Goal: Ask a question: Seek information or help from site administrators or community

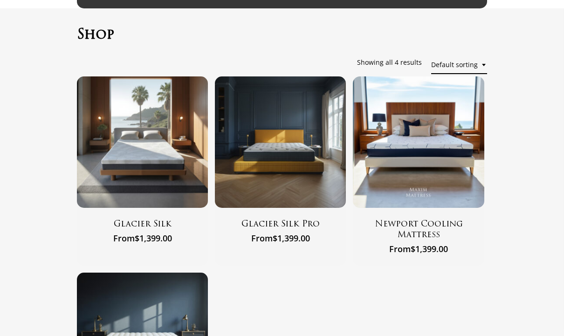
scroll to position [41, 0]
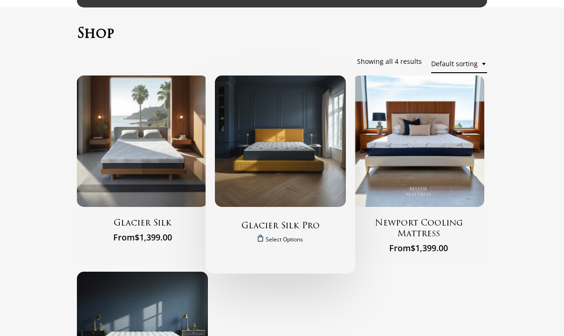
click at [263, 160] on img "Glacier Silk Pro" at bounding box center [280, 141] width 131 height 131
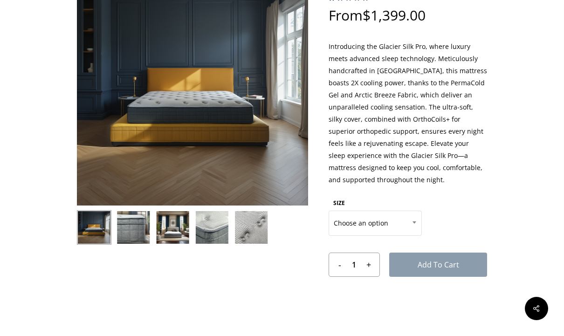
scroll to position [93, 0]
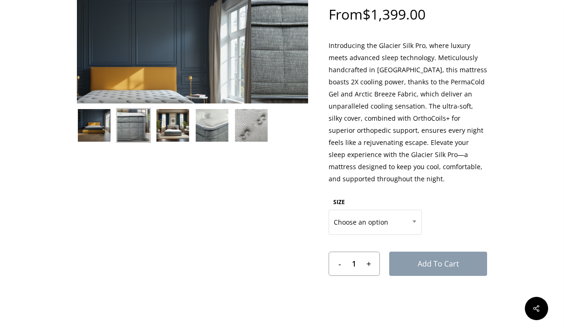
click at [136, 231] on div "🔍" at bounding box center [192, 165] width 231 height 384
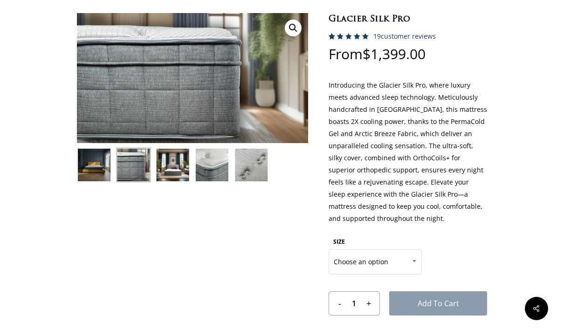
scroll to position [53, 0]
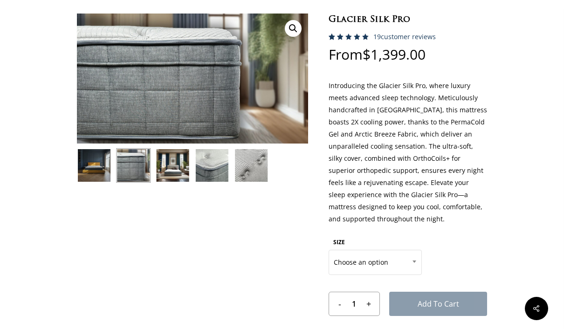
click at [169, 170] on img at bounding box center [173, 165] width 34 height 34
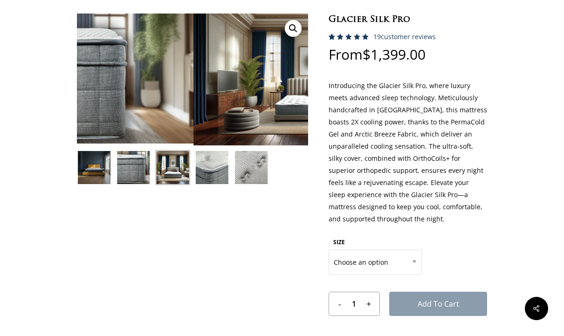
click at [164, 173] on img at bounding box center [173, 167] width 34 height 34
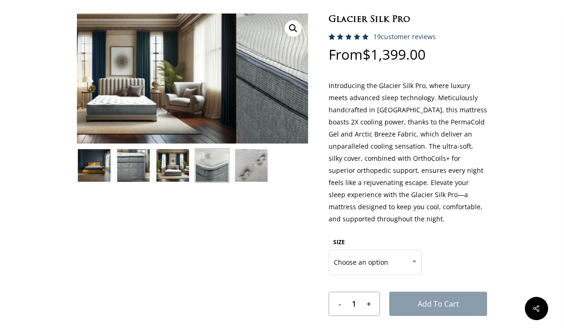
click at [204, 172] on img at bounding box center [212, 165] width 34 height 34
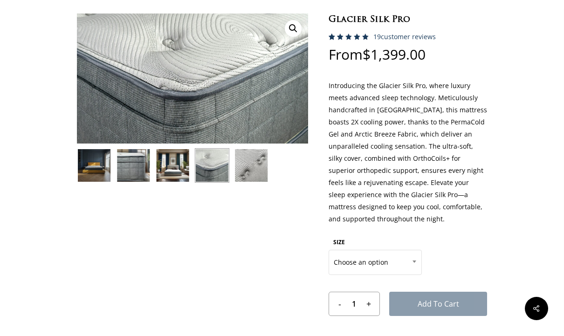
click at [249, 173] on img at bounding box center [251, 165] width 34 height 34
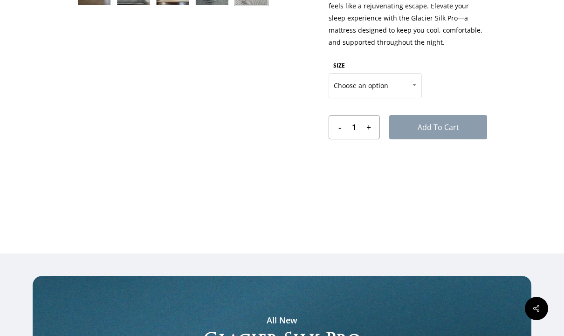
scroll to position [230, 0]
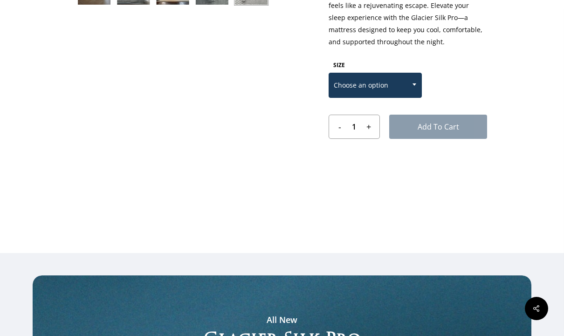
click at [357, 81] on span "Choose an option" at bounding box center [375, 86] width 92 height 20
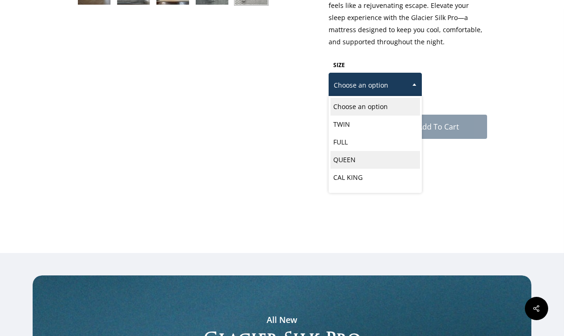
select select "QUEEN"
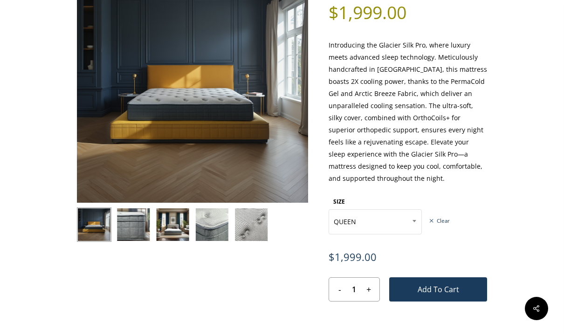
scroll to position [96, 0]
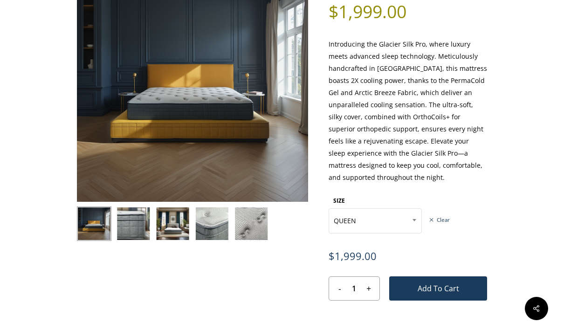
click at [131, 223] on div "🔍" at bounding box center [192, 176] width 231 height 411
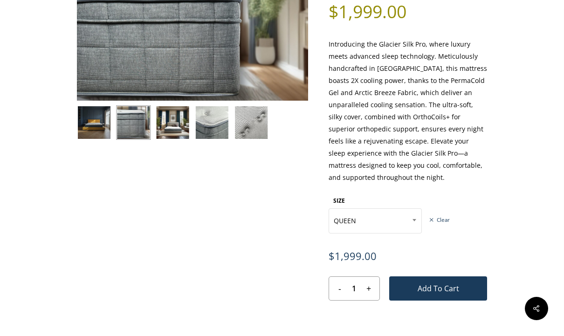
click at [167, 128] on img at bounding box center [173, 122] width 34 height 34
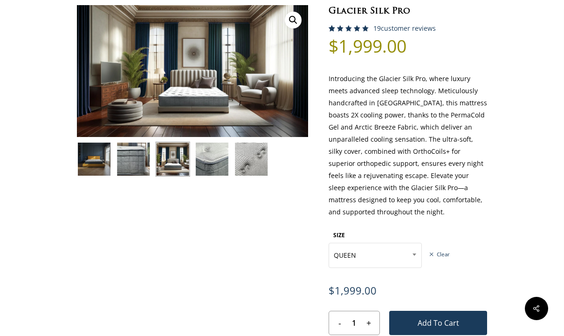
scroll to position [61, 0]
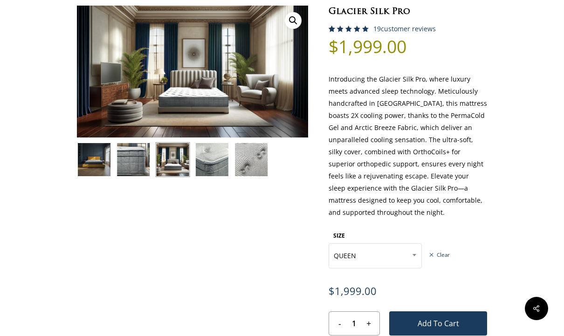
click at [207, 164] on img at bounding box center [212, 159] width 34 height 34
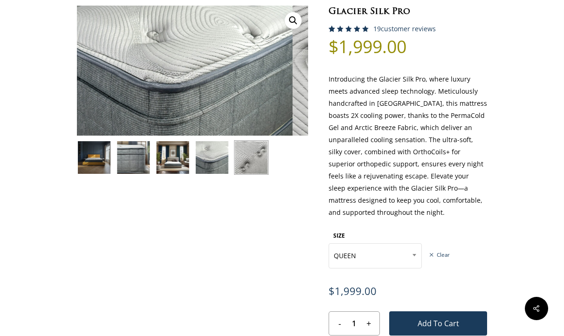
click at [248, 156] on img at bounding box center [251, 157] width 34 height 34
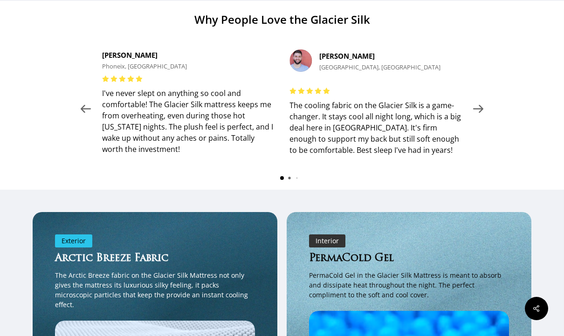
scroll to position [1038, 0]
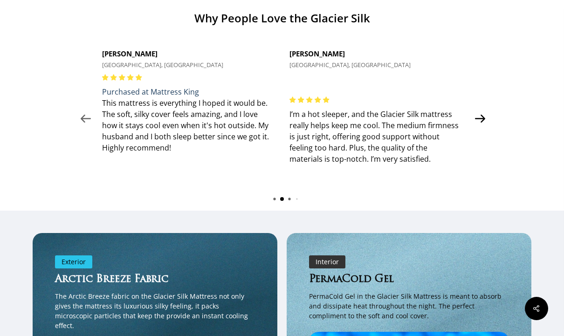
click at [472, 103] on div at bounding box center [480, 119] width 18 height 164
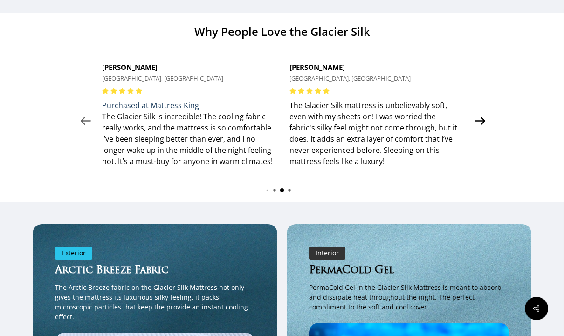
click at [482, 130] on icon at bounding box center [480, 121] width 18 height 18
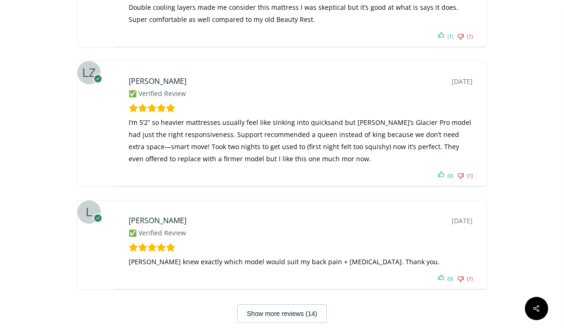
scroll to position [2989, 0]
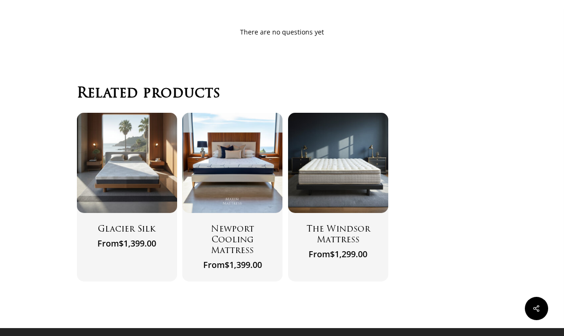
scroll to position [3388, 0]
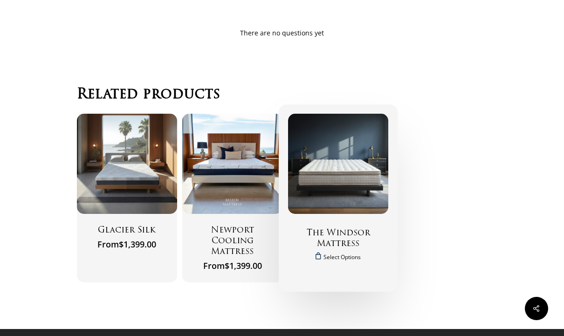
click at [335, 228] on h2 "The Windsor Mattress" at bounding box center [338, 239] width 77 height 22
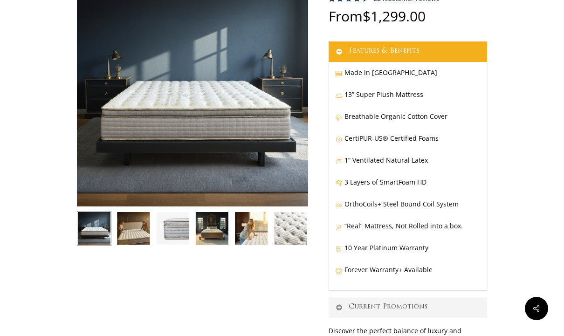
scroll to position [91, 0]
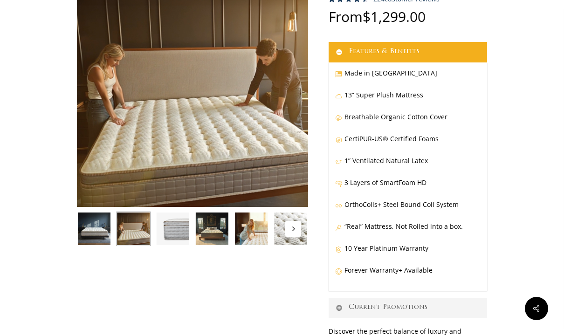
click at [166, 227] on img at bounding box center [173, 229] width 34 height 34
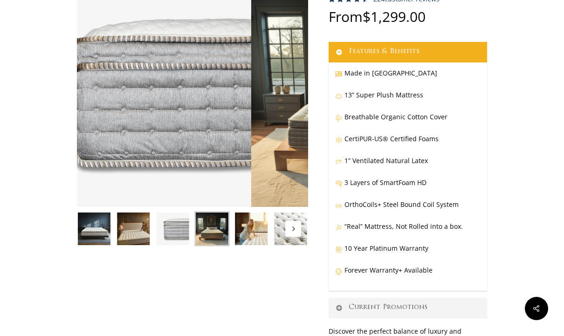
click at [206, 235] on img at bounding box center [212, 229] width 34 height 34
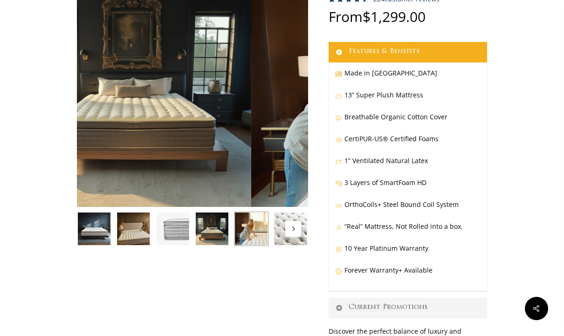
click at [247, 233] on img at bounding box center [251, 229] width 34 height 34
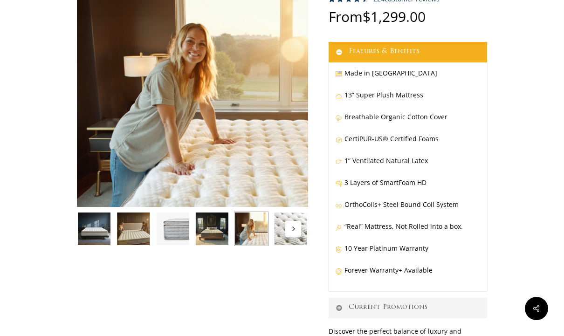
click at [285, 233] on button "Next" at bounding box center [293, 229] width 16 height 16
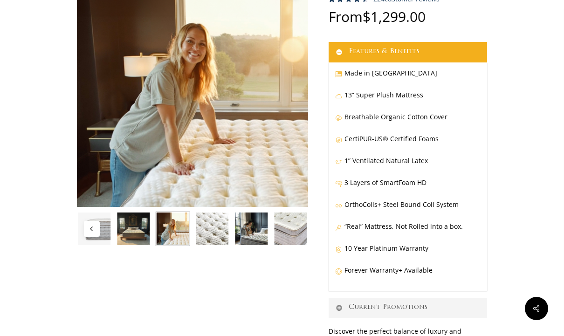
click at [93, 236] on button "Previous" at bounding box center [92, 229] width 16 height 16
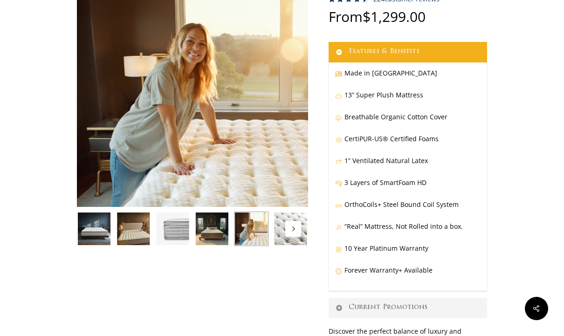
click at [291, 228] on icon "Next" at bounding box center [293, 229] width 5 height 5
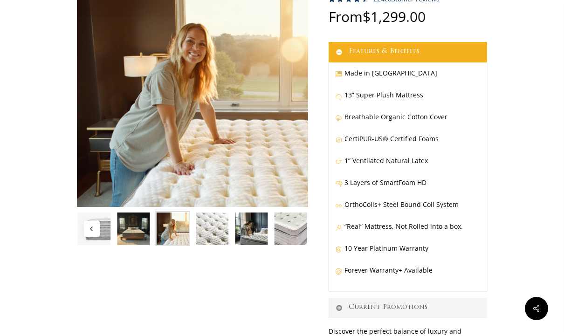
click at [91, 246] on img at bounding box center [94, 229] width 34 height 34
click at [136, 227] on img at bounding box center [133, 229] width 34 height 34
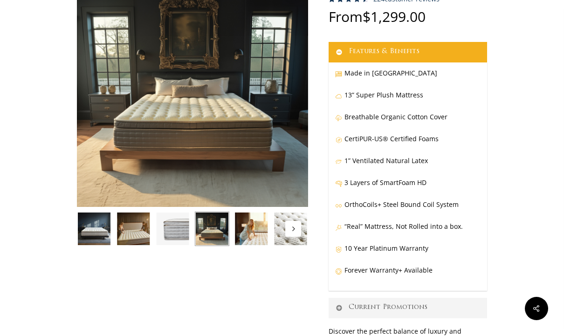
click at [172, 227] on img at bounding box center [173, 229] width 34 height 34
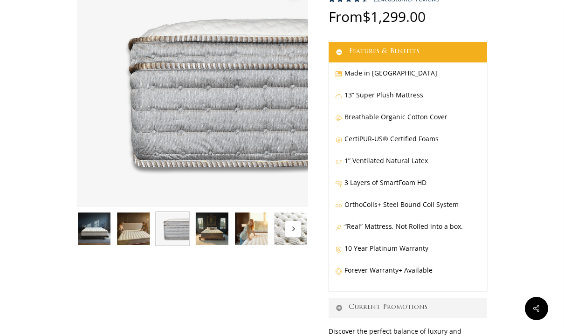
click at [206, 231] on img at bounding box center [212, 229] width 34 height 34
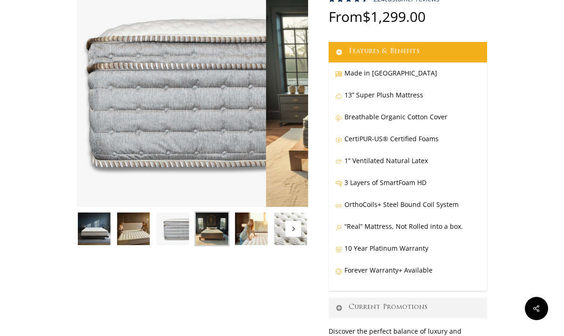
click at [207, 227] on img at bounding box center [212, 229] width 34 height 34
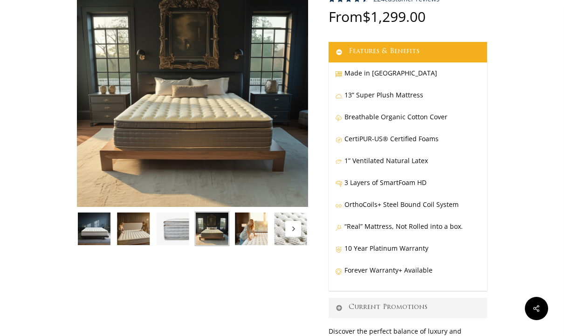
click at [241, 232] on img at bounding box center [251, 229] width 34 height 34
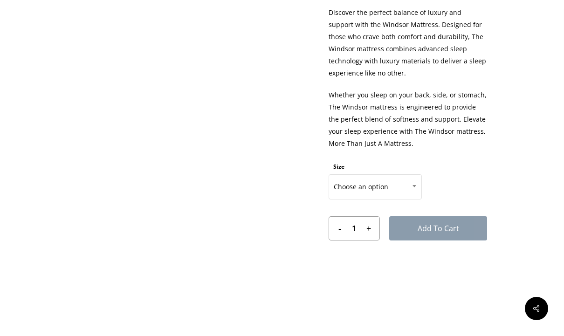
scroll to position [412, 0]
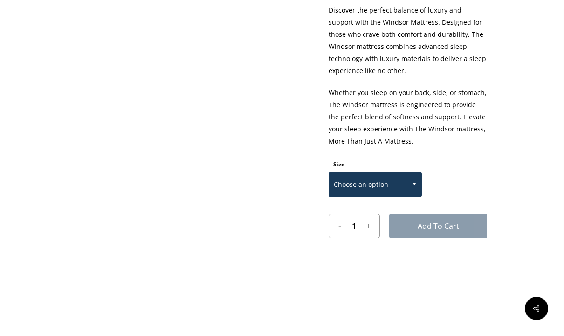
click at [364, 186] on span "Choose an option" at bounding box center [375, 185] width 92 height 20
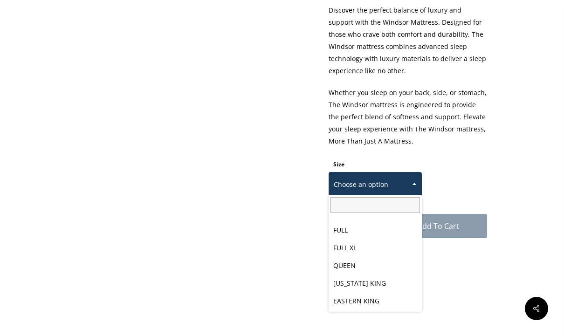
scroll to position [48, 0]
select select "QUEEN"
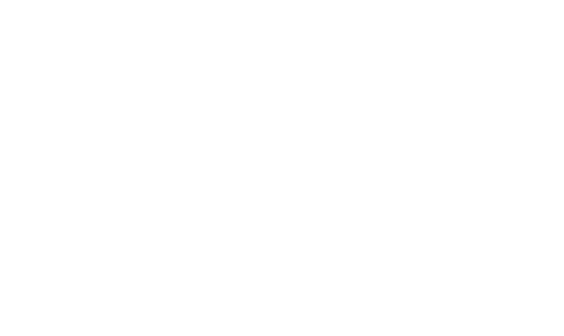
scroll to position [1416, 0]
click at [477, 70] on icon at bounding box center [483, 77] width 14 height 14
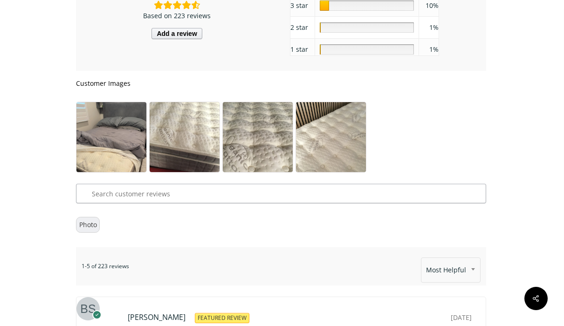
scroll to position [4445, 0]
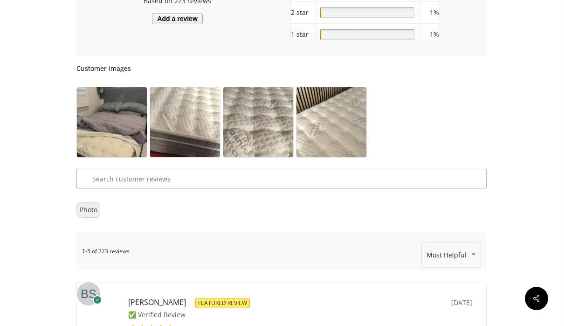
click at [96, 168] on img at bounding box center [112, 133] width 70 height 92
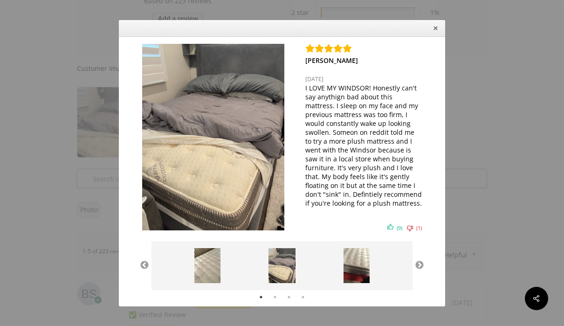
scroll to position [4445, 0]
click at [272, 278] on img at bounding box center [281, 265] width 27 height 35
click at [199, 280] on img at bounding box center [207, 265] width 26 height 35
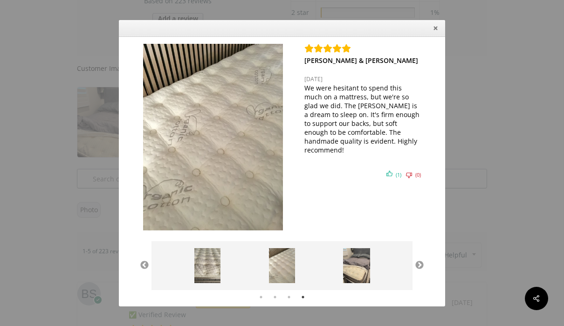
click at [348, 277] on img at bounding box center [356, 265] width 27 height 35
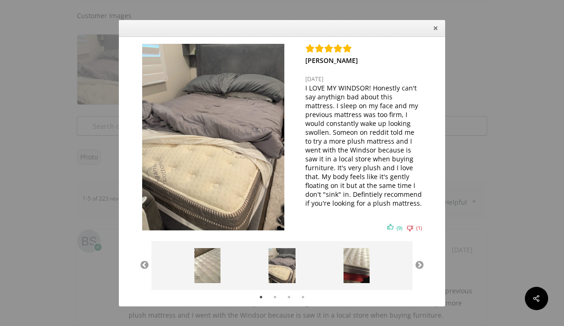
scroll to position [4498, 0]
click at [433, 32] on icon "Close" at bounding box center [435, 28] width 7 height 7
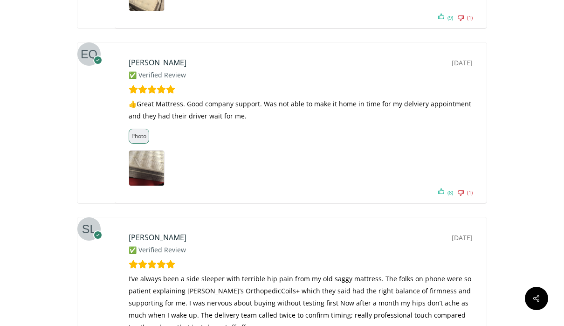
scroll to position [4905, 0]
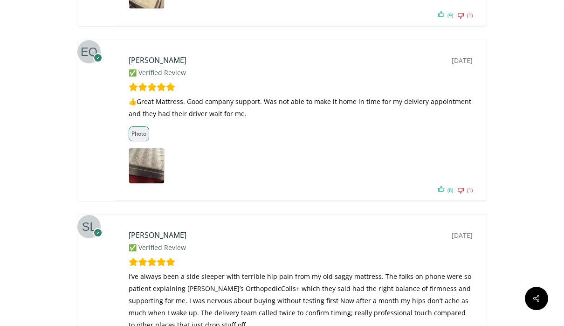
click at [154, 183] on img at bounding box center [146, 165] width 35 height 35
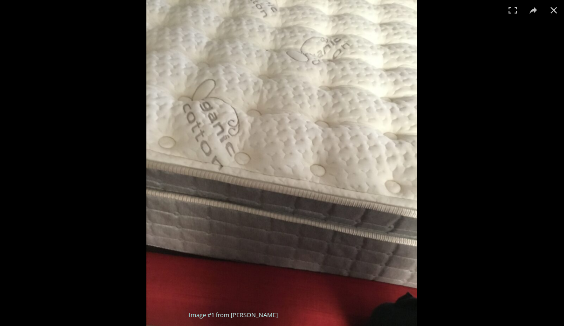
click at [550, 12] on button "Close (Esc)" at bounding box center [553, 10] width 21 height 21
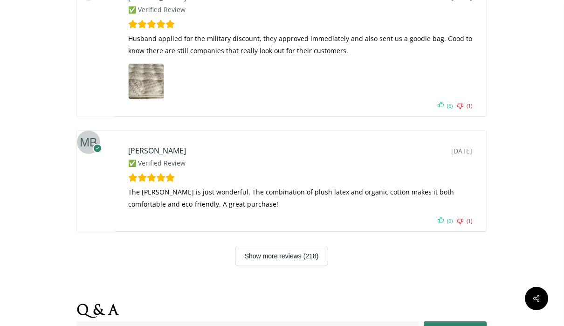
scroll to position [5295, 0]
click at [145, 98] on img at bounding box center [146, 80] width 35 height 35
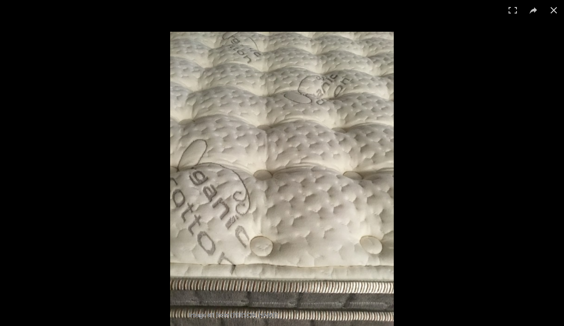
click at [550, 14] on button "Close (Esc)" at bounding box center [553, 10] width 21 height 21
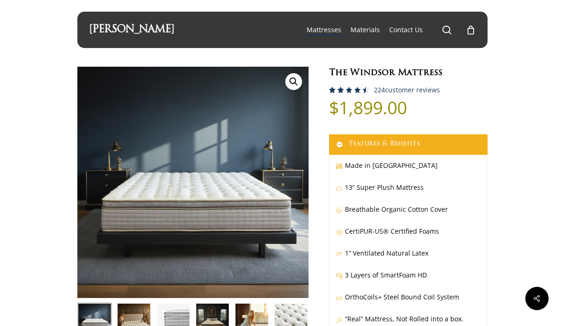
scroll to position [0, 0]
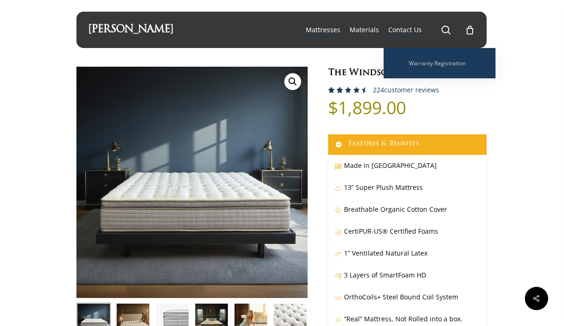
click at [411, 28] on span "Contact Us" at bounding box center [405, 29] width 34 height 9
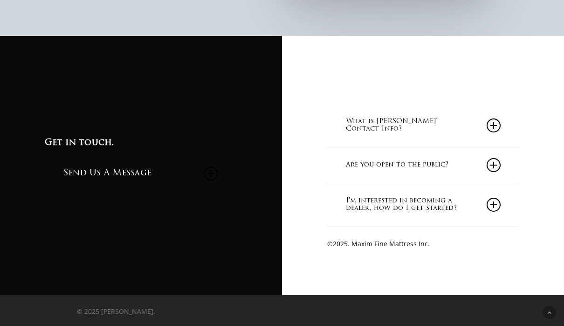
scroll to position [779, 0]
click at [495, 132] on icon at bounding box center [494, 125] width 14 height 14
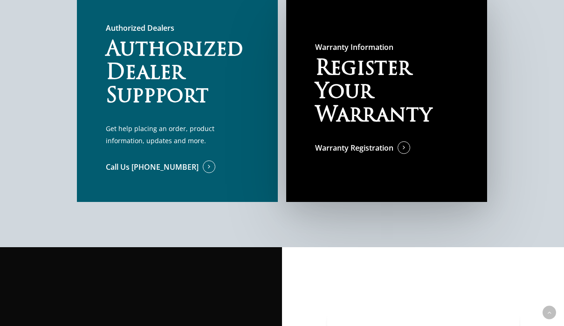
scroll to position [567, 0]
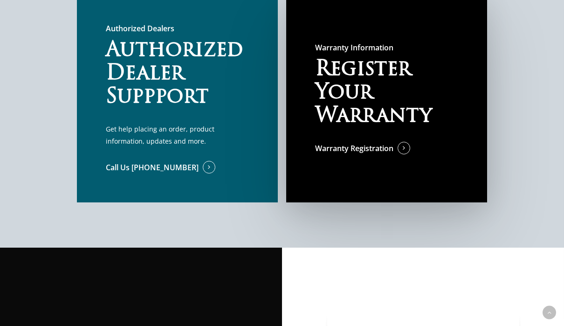
click at [140, 103] on h2 "Authorized Dealer Suppport" at bounding box center [177, 74] width 143 height 70
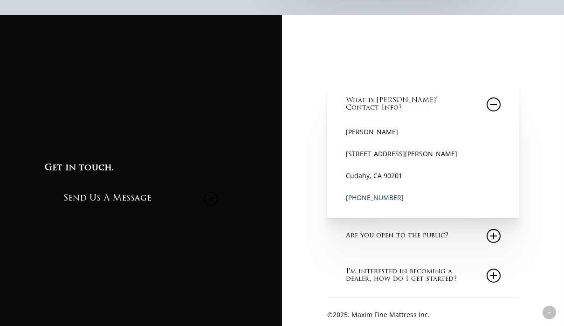
scroll to position [828, 0]
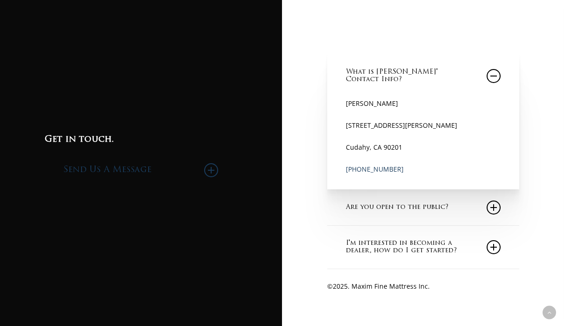
click at [209, 177] on icon at bounding box center [211, 170] width 14 height 14
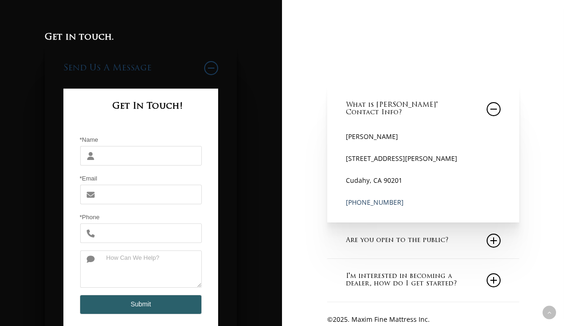
click at [155, 165] on input "*Name" at bounding box center [151, 156] width 102 height 20
type input "Marilyn"
click at [144, 205] on input "*Email" at bounding box center [151, 195] width 102 height 20
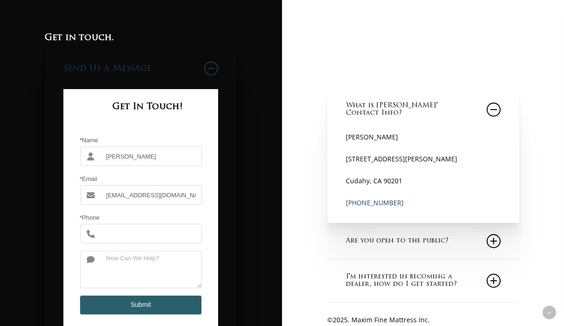
type input "myankee3@comcast.net"
click at [145, 243] on input "*Phone" at bounding box center [151, 234] width 102 height 20
type input "916-802-4677"
click at [138, 288] on textarea at bounding box center [151, 269] width 102 height 37
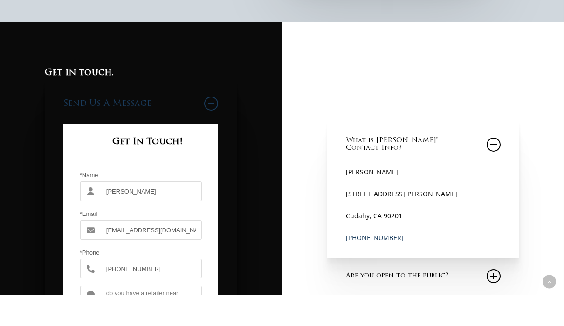
scroll to position [801, 0]
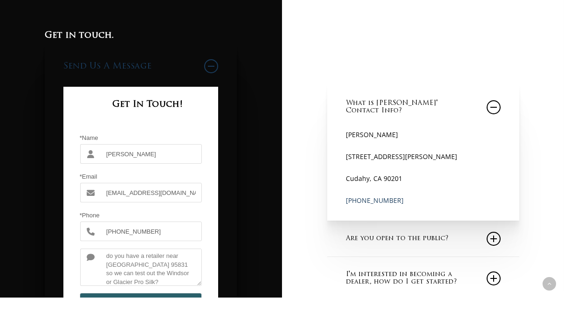
type textarea "do you have a retailer near Sacramento 95831 so we can test out the Windsor or …"
click at [150, 325] on button "Submit" at bounding box center [141, 332] width 122 height 20
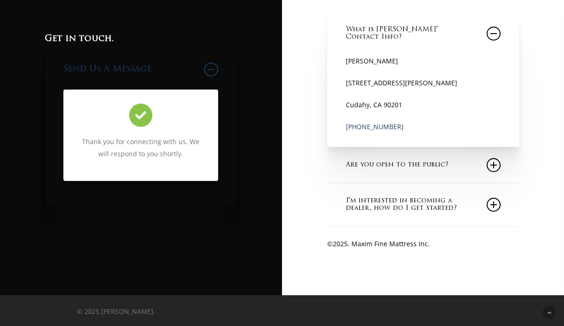
scroll to position [870, 0]
